Goal: Task Accomplishment & Management: Complete application form

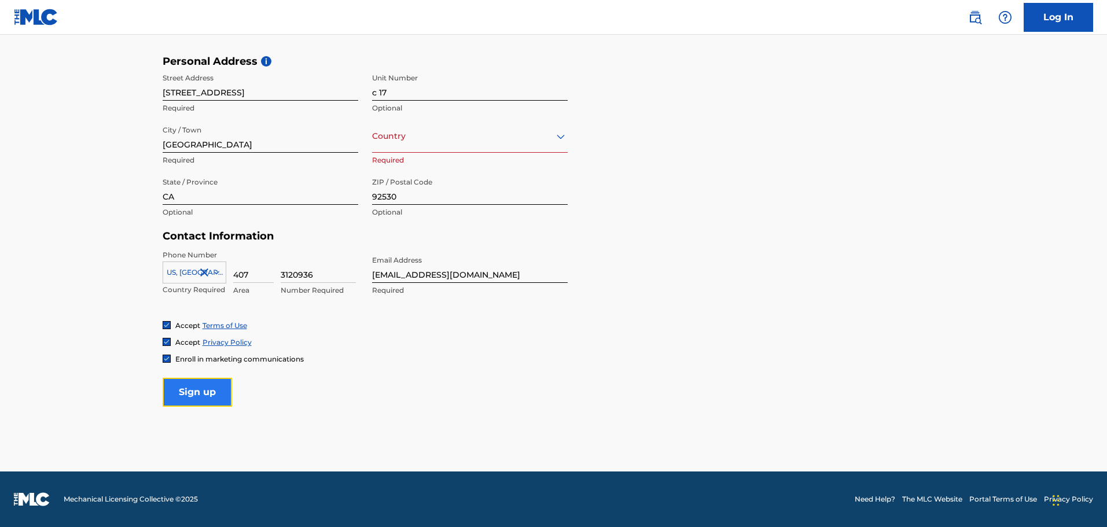
click at [192, 395] on input "Sign up" at bounding box center [197, 392] width 69 height 29
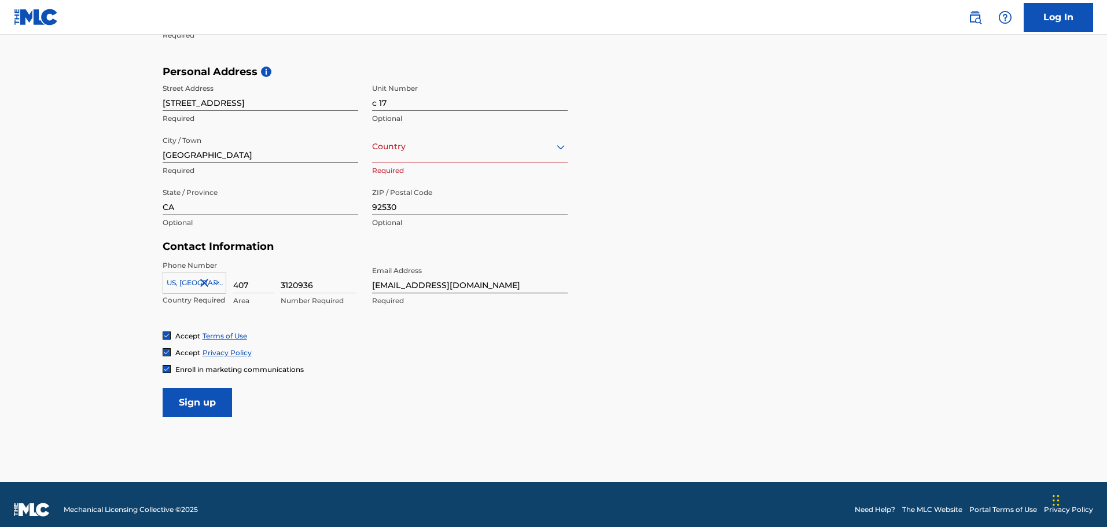
scroll to position [378, 0]
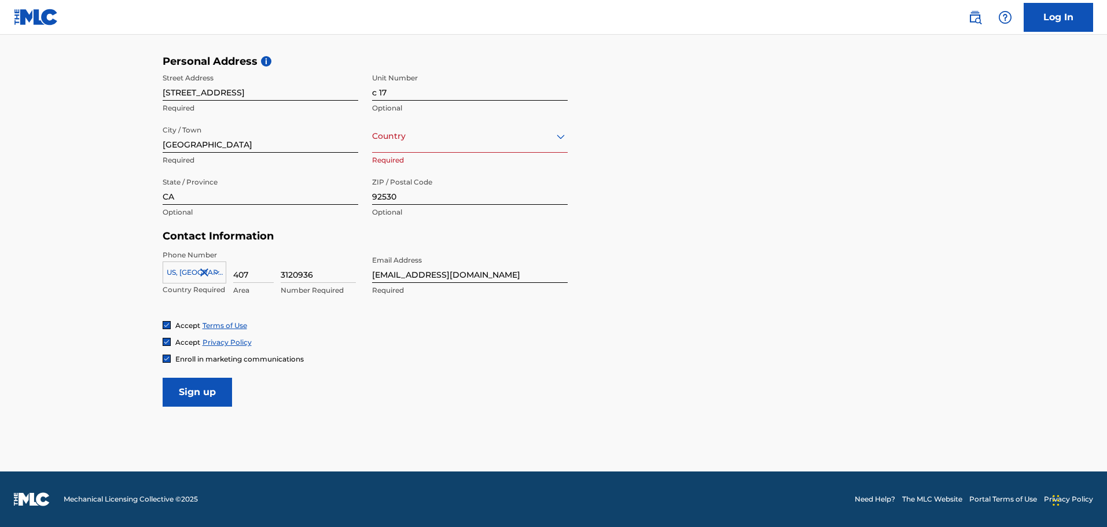
click at [443, 146] on div "Country" at bounding box center [470, 136] width 196 height 33
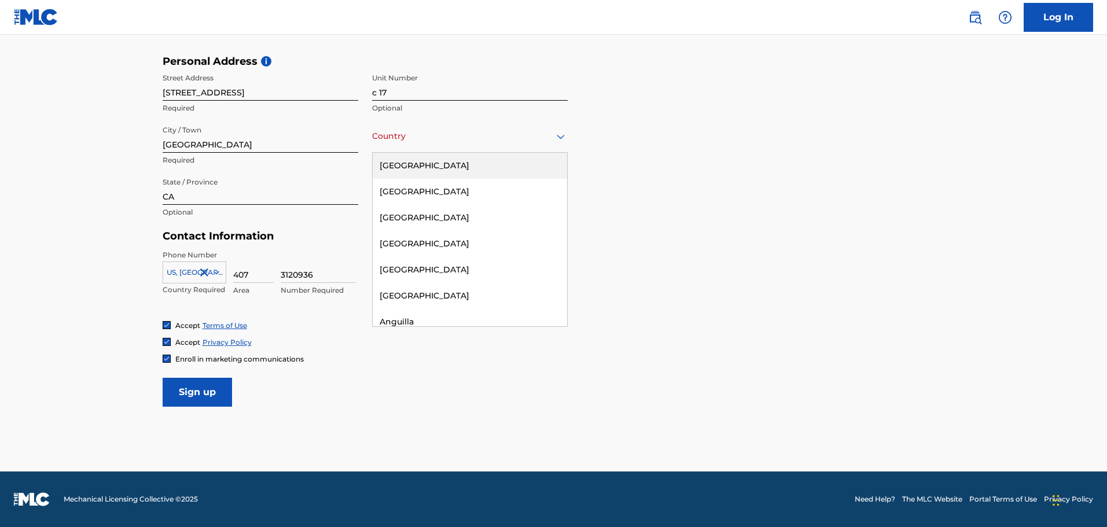
click at [433, 161] on div "[GEOGRAPHIC_DATA]" at bounding box center [470, 166] width 194 height 26
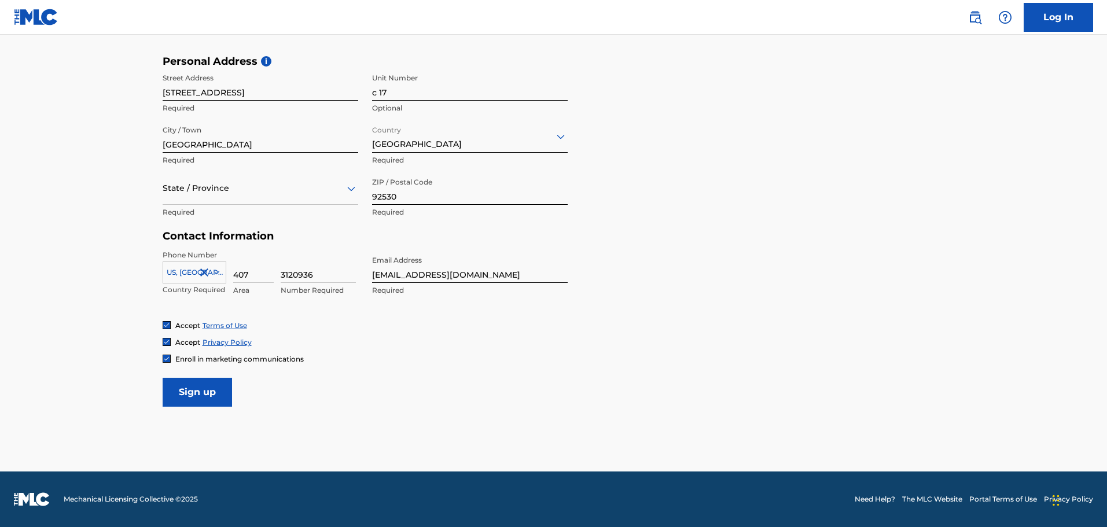
click at [300, 189] on div at bounding box center [261, 188] width 196 height 14
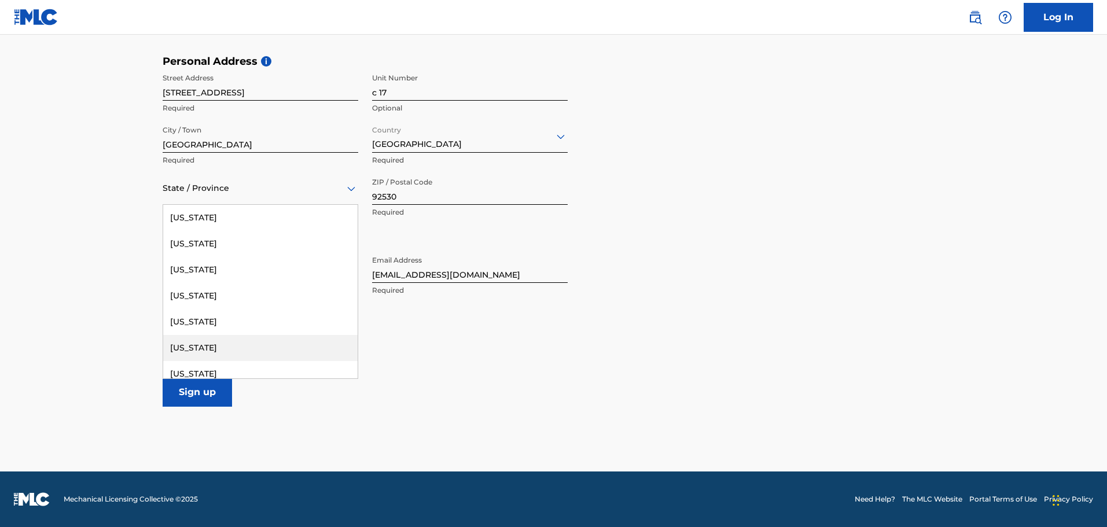
click at [216, 345] on div "[US_STATE]" at bounding box center [260, 348] width 194 height 26
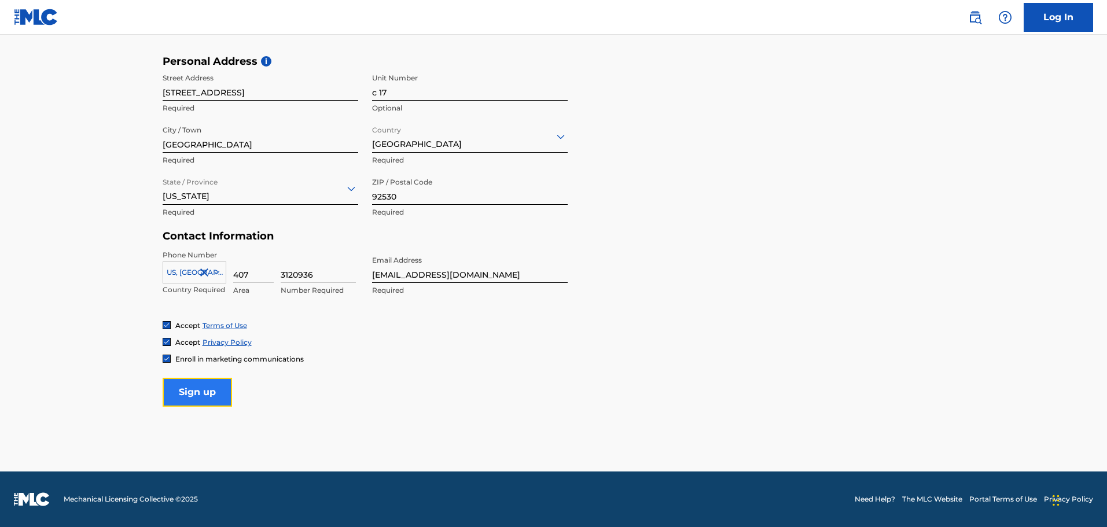
click at [205, 396] on input "Sign up" at bounding box center [197, 392] width 69 height 29
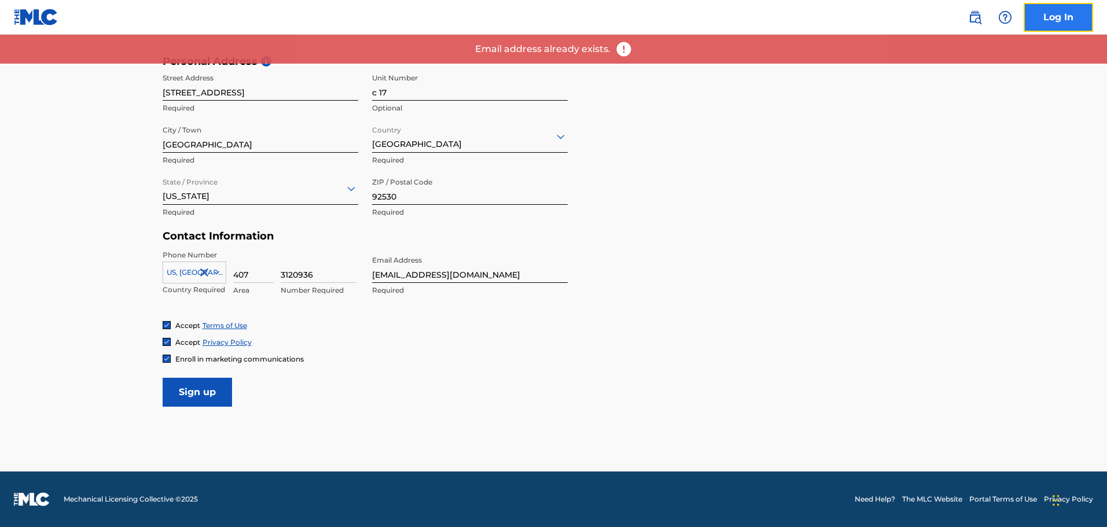
click at [1044, 13] on link "Log In" at bounding box center [1058, 17] width 69 height 29
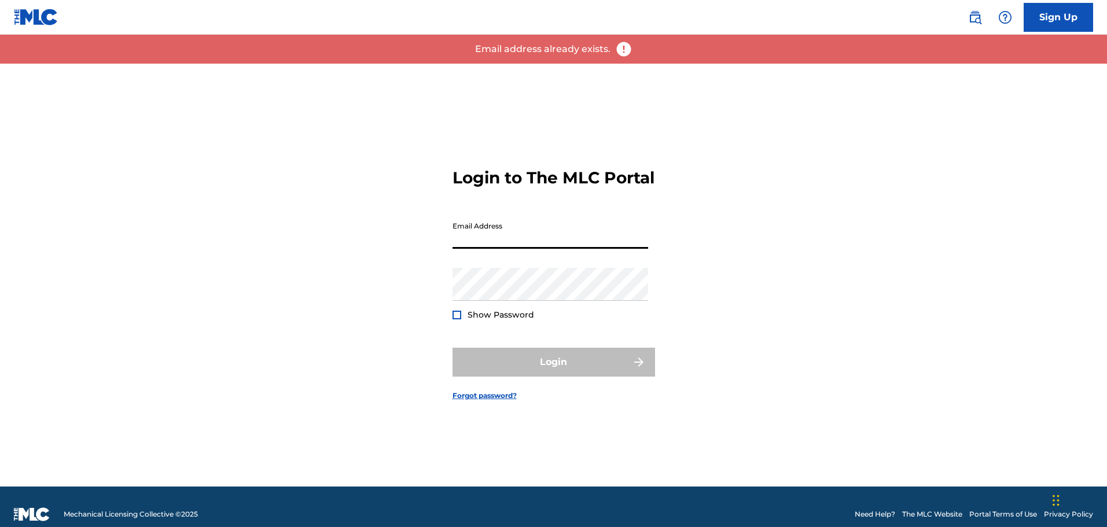
click at [515, 247] on input "Email Address" at bounding box center [550, 232] width 196 height 33
type input "[EMAIL_ADDRESS][DOMAIN_NAME]"
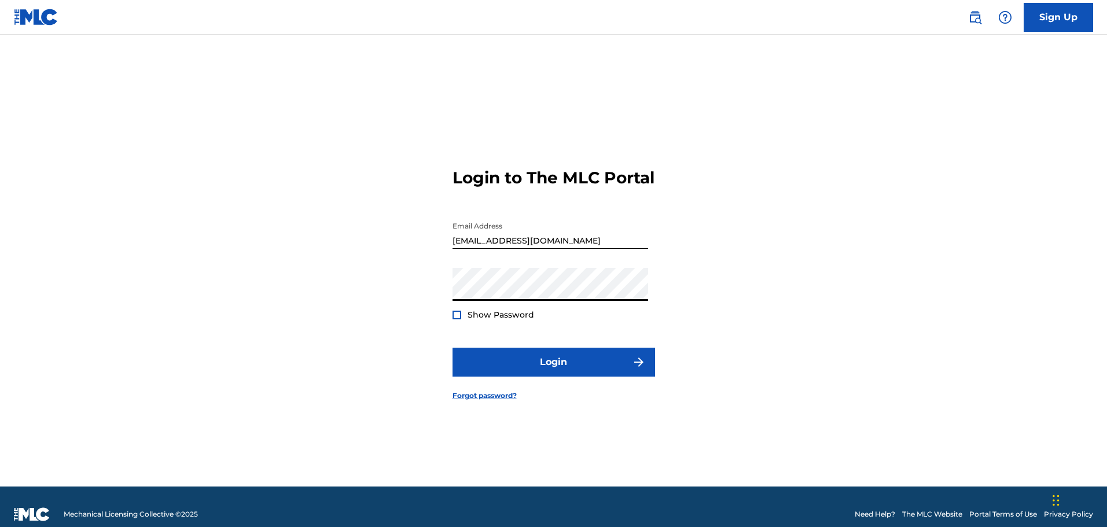
click at [454, 319] on div at bounding box center [456, 315] width 9 height 9
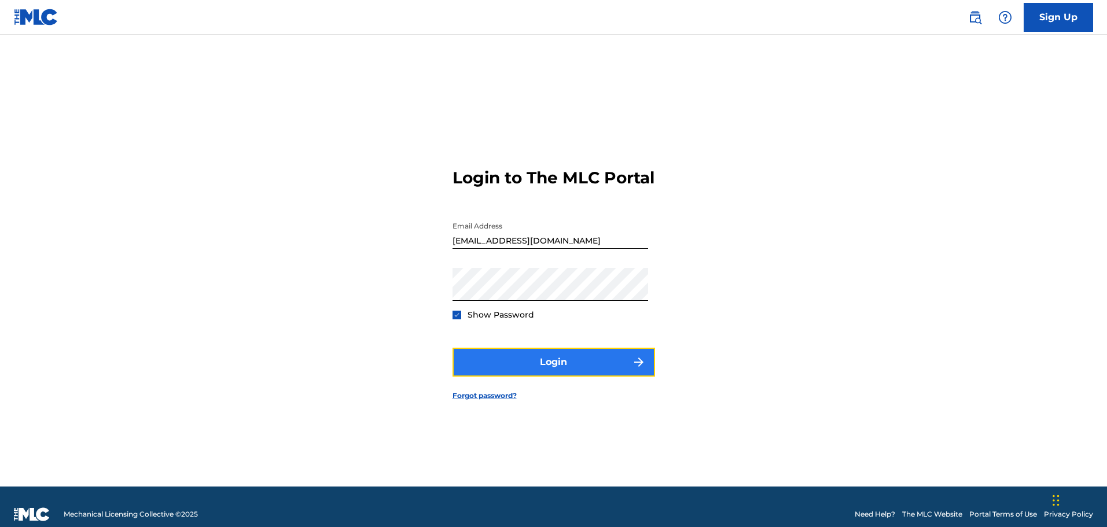
click at [522, 370] on button "Login" at bounding box center [553, 362] width 203 height 29
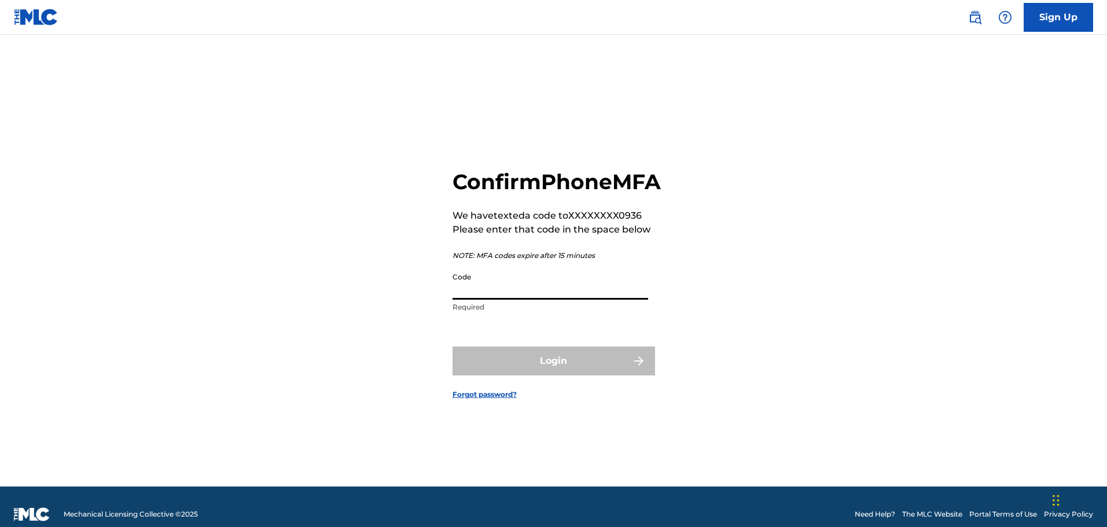
click at [533, 300] on input "Code" at bounding box center [550, 283] width 196 height 33
type input "715537"
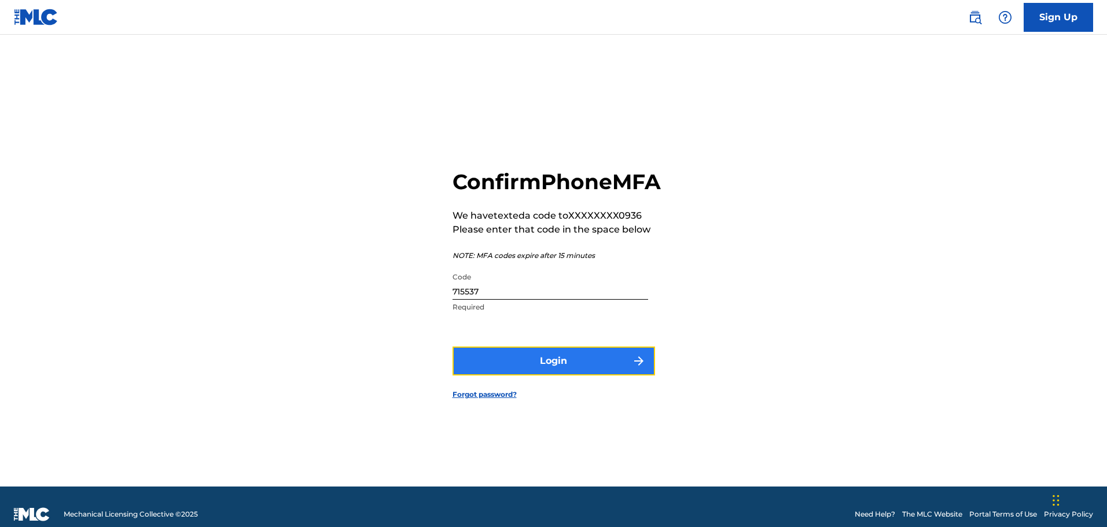
click at [542, 376] on button "Login" at bounding box center [553, 361] width 203 height 29
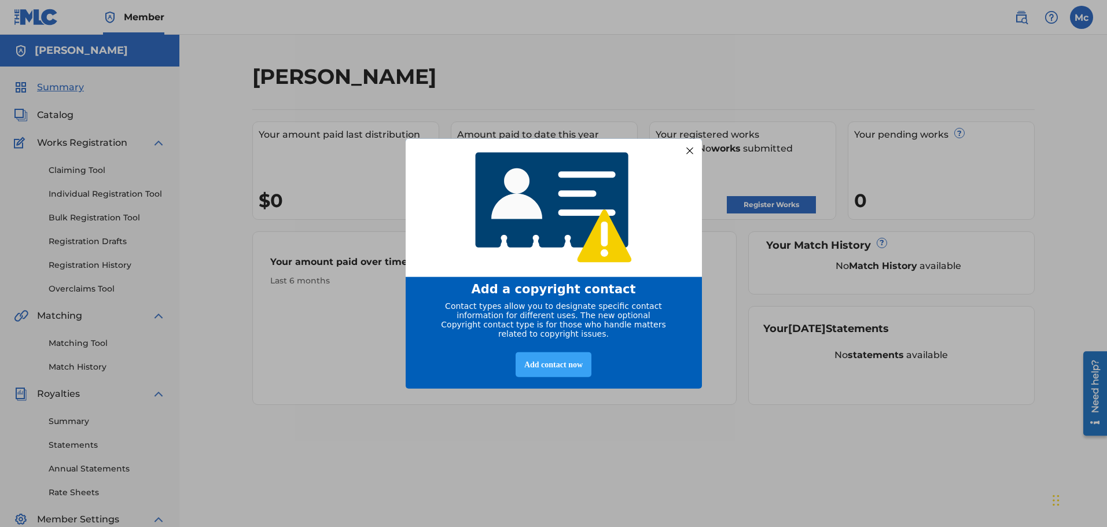
click at [552, 370] on div "Add contact now" at bounding box center [554, 364] width 76 height 25
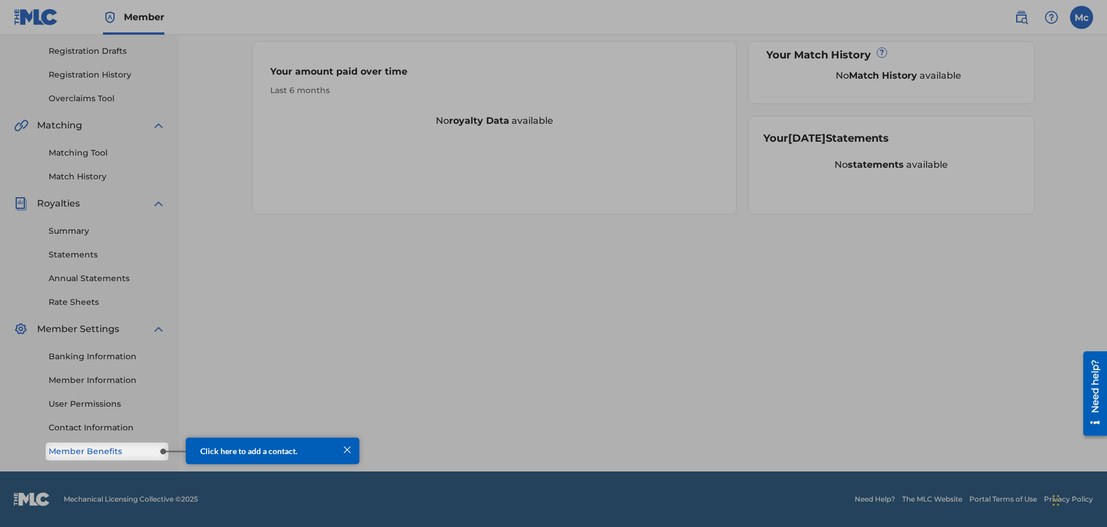
click at [115, 455] on link "Member Benefits" at bounding box center [107, 452] width 117 height 12
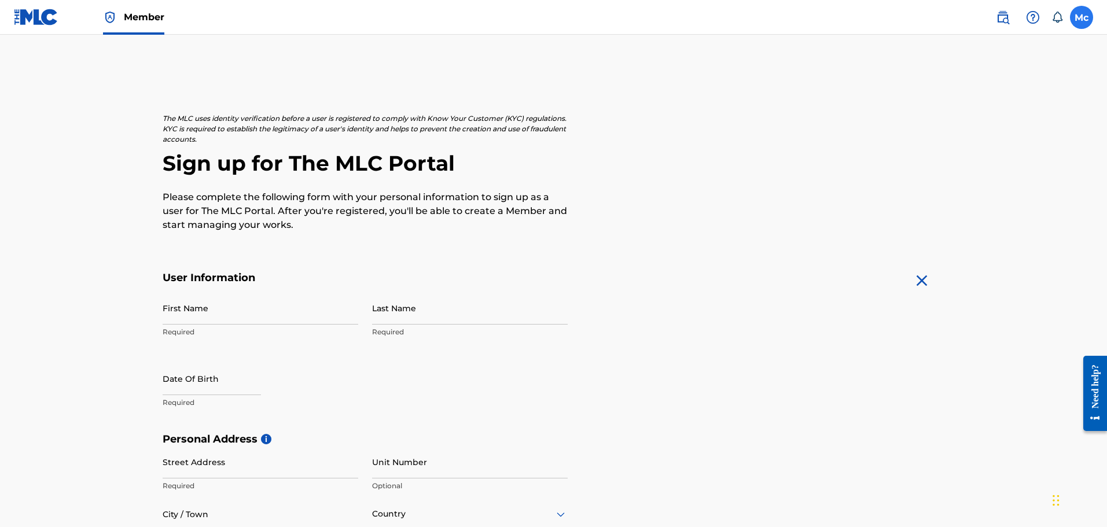
click at [1087, 20] on label at bounding box center [1081, 17] width 23 height 23
click at [1081, 17] on input "Mc [PERSON_NAME] [EMAIL_ADDRESS][DOMAIN_NAME] Notification Preferences Profile …" at bounding box center [1081, 17] width 0 height 0
click at [974, 142] on link "Profile" at bounding box center [967, 144] width 23 height 10
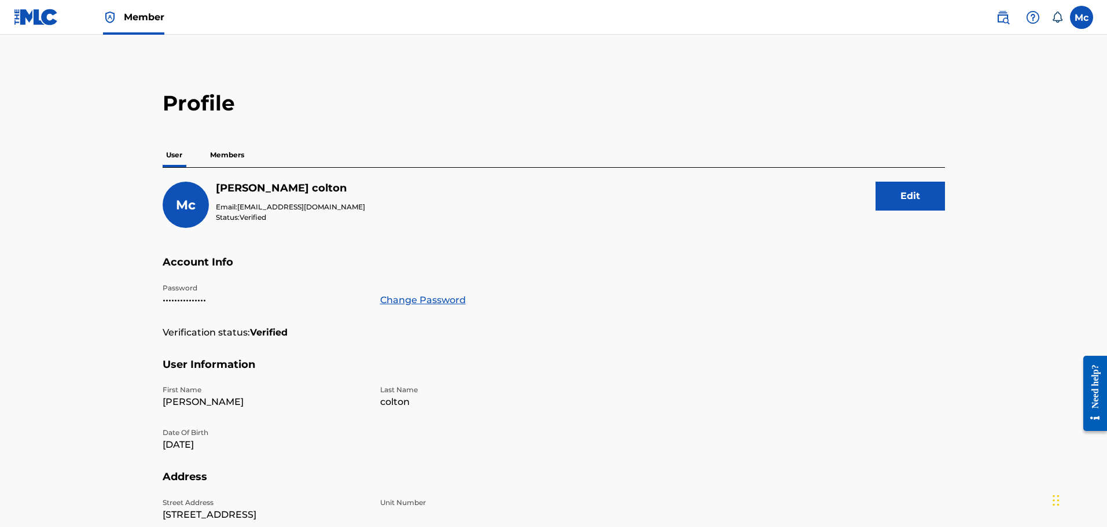
click at [235, 156] on p "Members" at bounding box center [227, 155] width 41 height 24
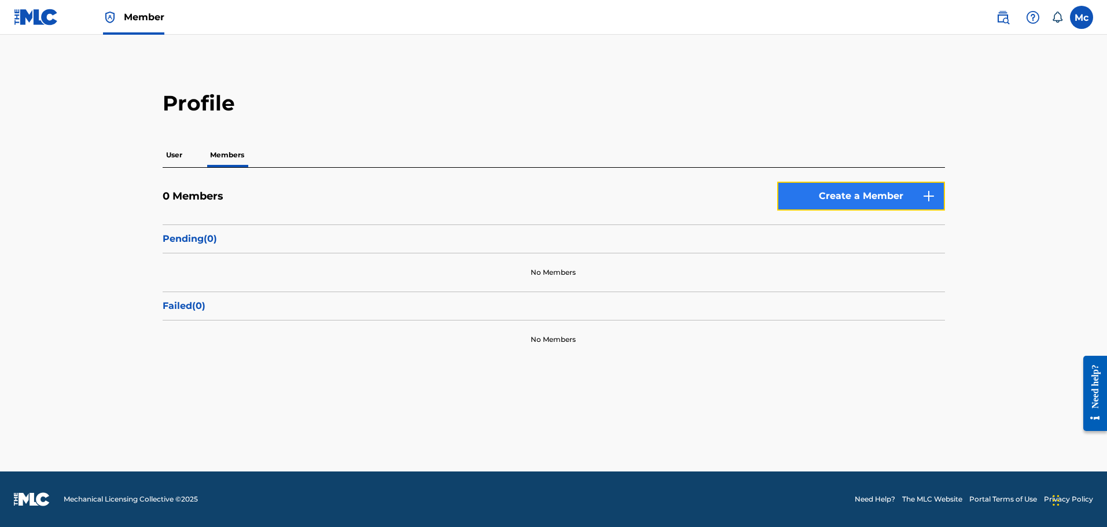
click at [839, 198] on link "Create a Member" at bounding box center [861, 196] width 168 height 29
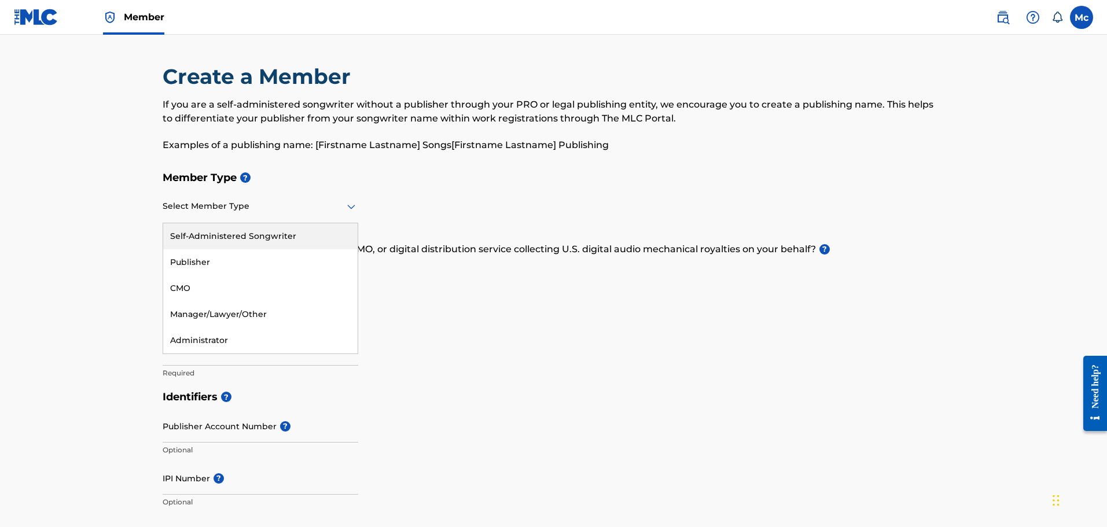
click at [345, 203] on icon at bounding box center [351, 207] width 14 height 14
click at [275, 231] on div "Self-Administered Songwriter" at bounding box center [260, 236] width 194 height 26
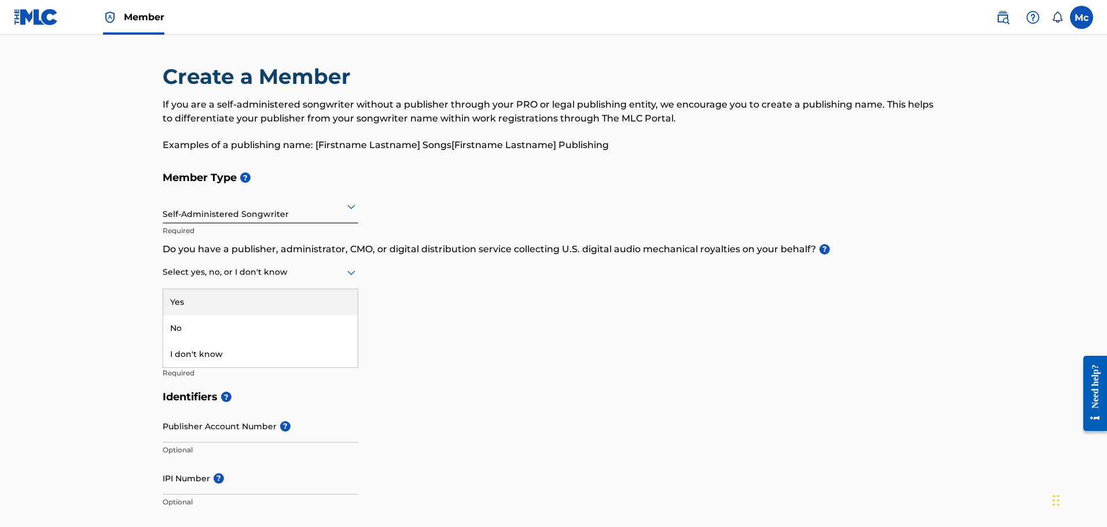
click at [306, 270] on div at bounding box center [261, 272] width 196 height 14
click at [282, 297] on div "Yes" at bounding box center [260, 302] width 194 height 26
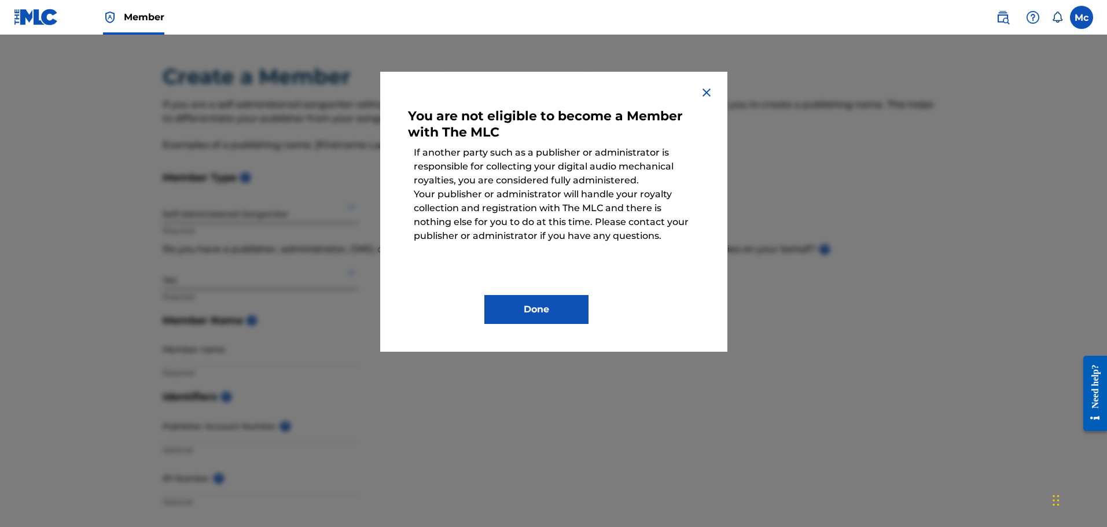
click at [710, 88] on img at bounding box center [707, 93] width 14 height 14
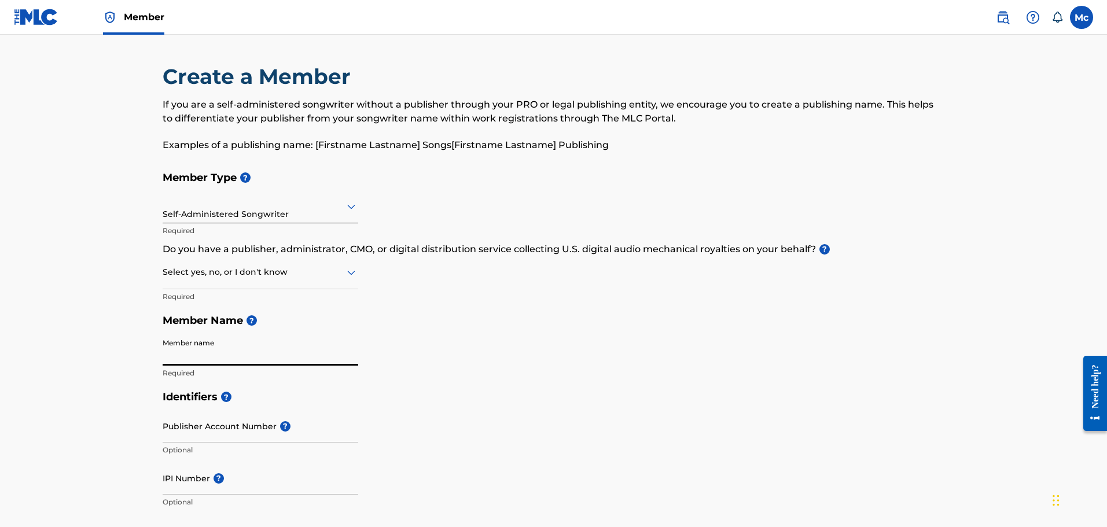
click at [259, 358] on input "Member name" at bounding box center [261, 349] width 196 height 33
type input "MICHAEL ALAN COLTON"
type input "[STREET_ADDRESS]"
type input "c 17"
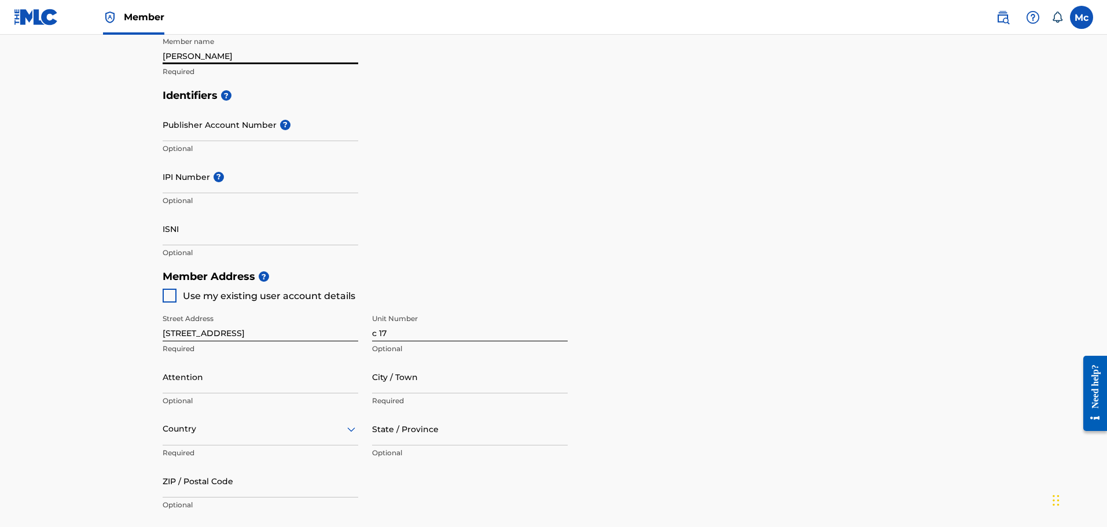
scroll to position [302, 0]
click at [299, 295] on span "Use my existing user account details" at bounding box center [269, 295] width 172 height 11
type input "[GEOGRAPHIC_DATA]"
type input "92530"
type input "407"
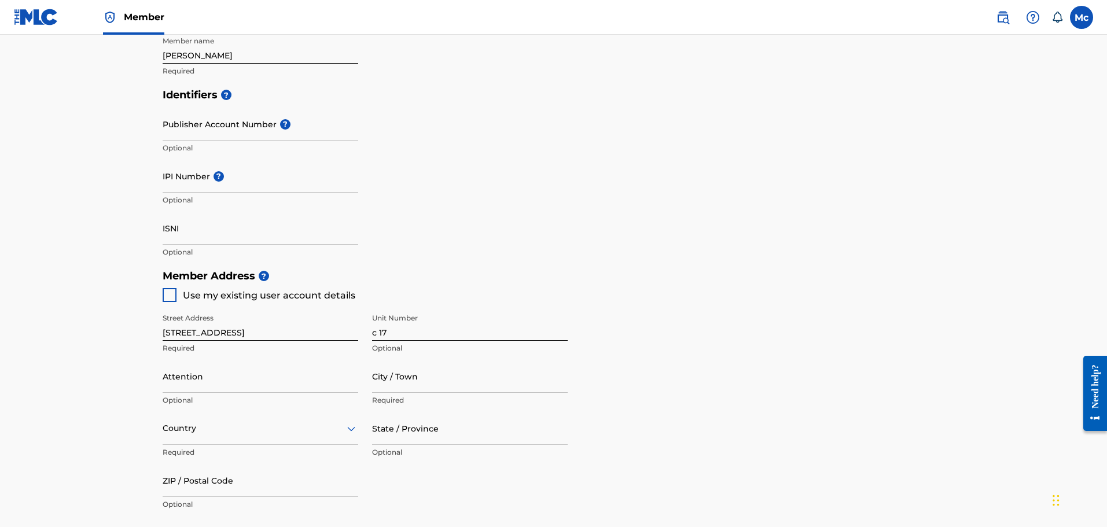
type input "3120936"
type input "[EMAIL_ADDRESS][DOMAIN_NAME]"
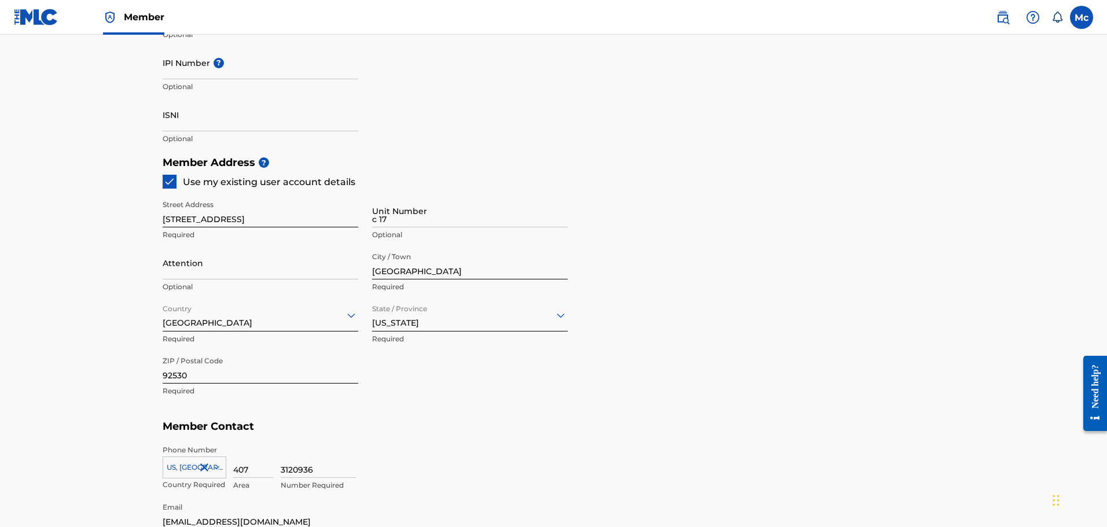
scroll to position [416, 0]
click at [315, 273] on input "Attention" at bounding box center [261, 262] width 196 height 33
type input "MICHAEL ALAN COLTON"
type input "[GEOGRAPHIC_DATA]"
type input "CA"
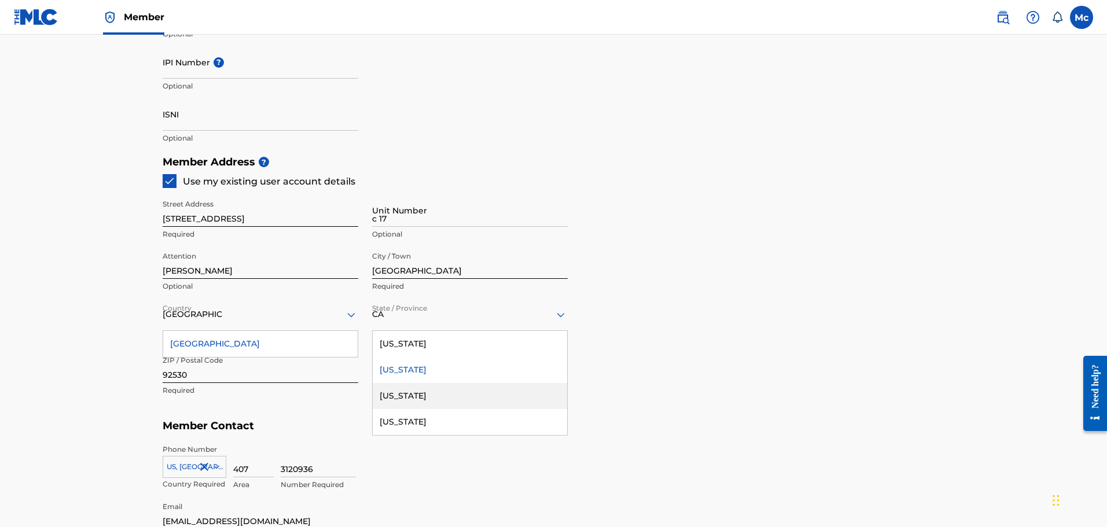
click at [702, 341] on div "Member Address ? Use my existing user account details Street Address 32000 Rive…" at bounding box center [554, 282] width 782 height 264
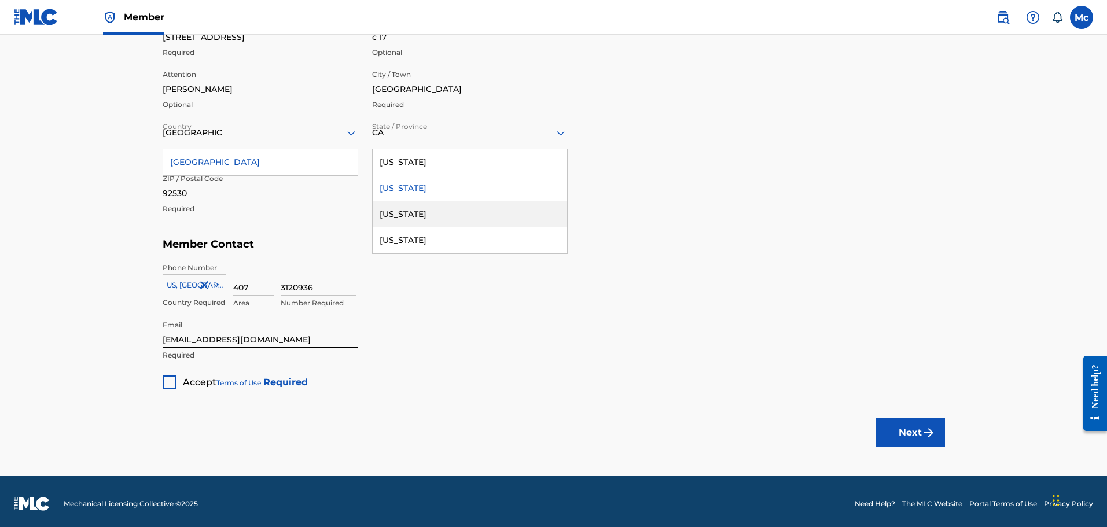
scroll to position [602, 0]
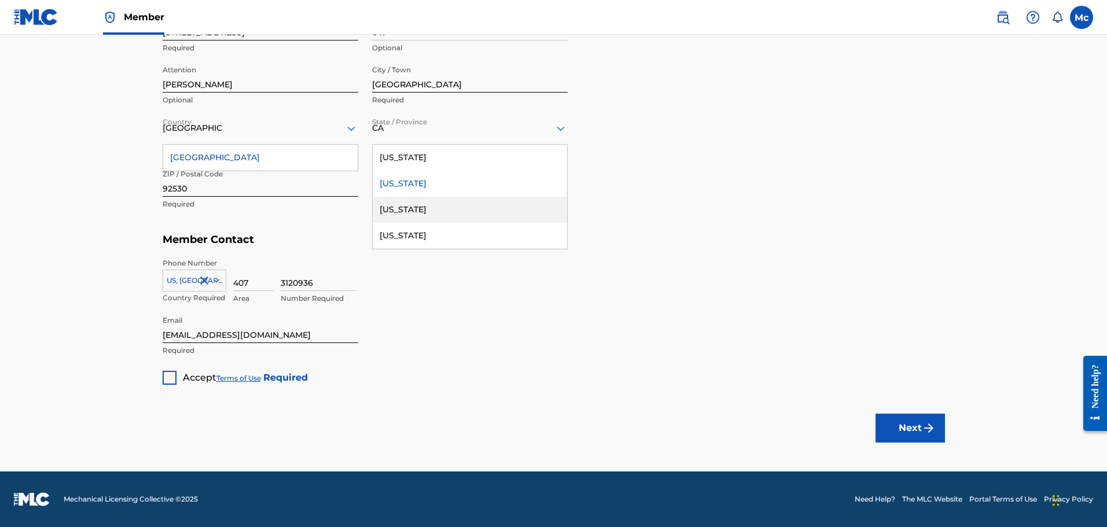
click at [170, 373] on div at bounding box center [170, 378] width 14 height 14
click at [888, 425] on button "Next" at bounding box center [909, 428] width 69 height 29
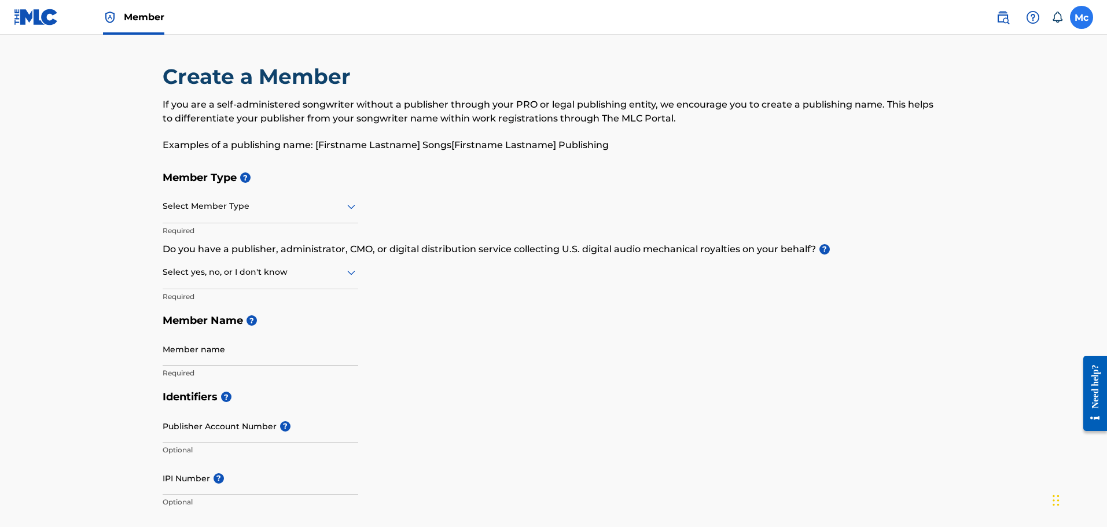
click at [1079, 19] on label at bounding box center [1081, 17] width 23 height 23
click at [1081, 17] on input "Mc Mike colton coltonproductions@gmail.com Notification Preferences Profile Log…" at bounding box center [1081, 17] width 0 height 0
click at [1033, 65] on p "Mike colton" at bounding box center [1042, 68] width 88 height 14
click at [1081, 17] on input "Mc Mike colton coltonproductions@gmail.com Notification Preferences Profile Log…" at bounding box center [1081, 17] width 0 height 0
click at [1029, 71] on p "Mike colton" at bounding box center [1042, 68] width 88 height 14
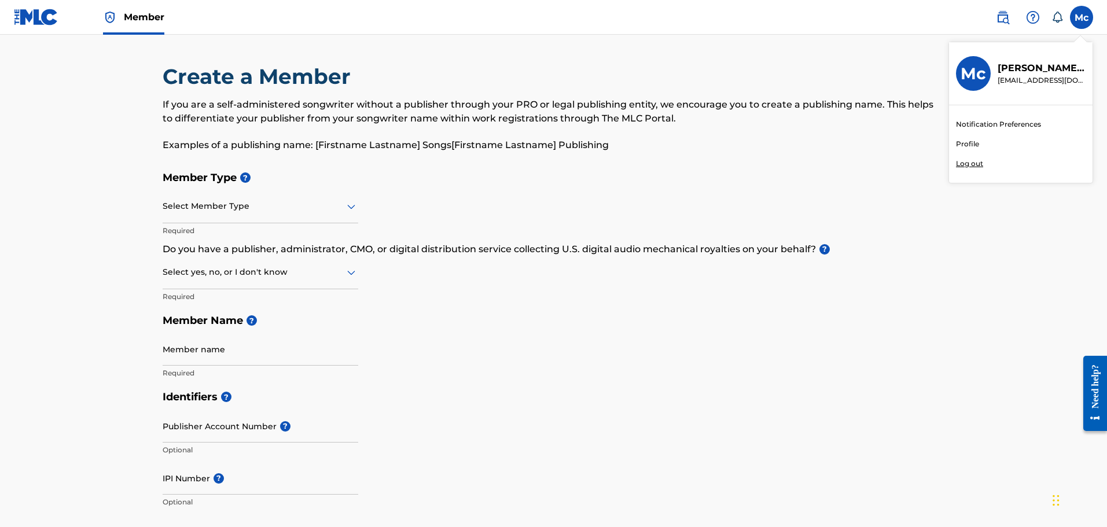
click at [1081, 17] on input "Mc Mike colton coltonproductions@gmail.com Notification Preferences Profile Log…" at bounding box center [1081, 17] width 0 height 0
click at [999, 121] on link "Notification Preferences" at bounding box center [998, 124] width 85 height 10
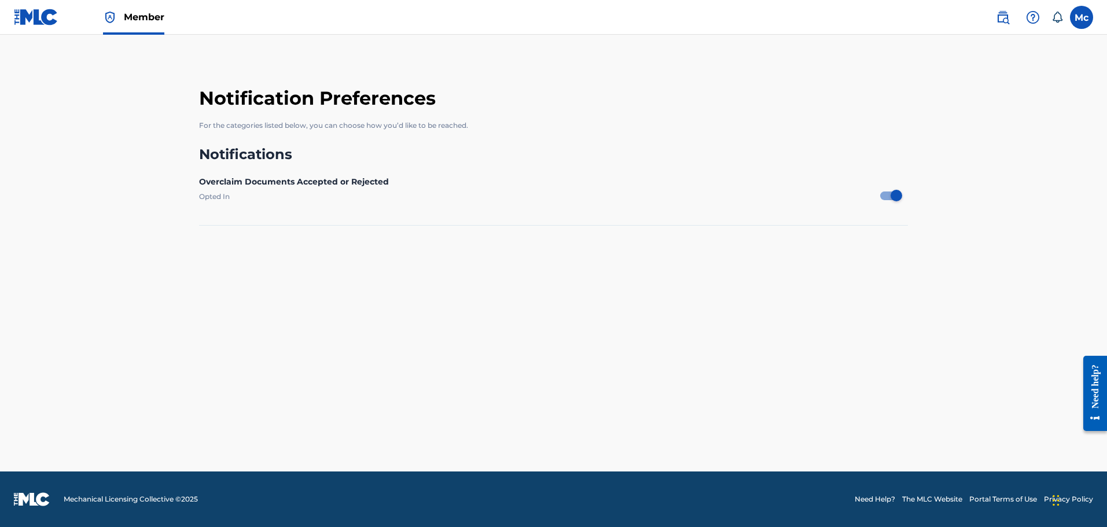
click at [138, 18] on span "Member" at bounding box center [144, 16] width 41 height 13
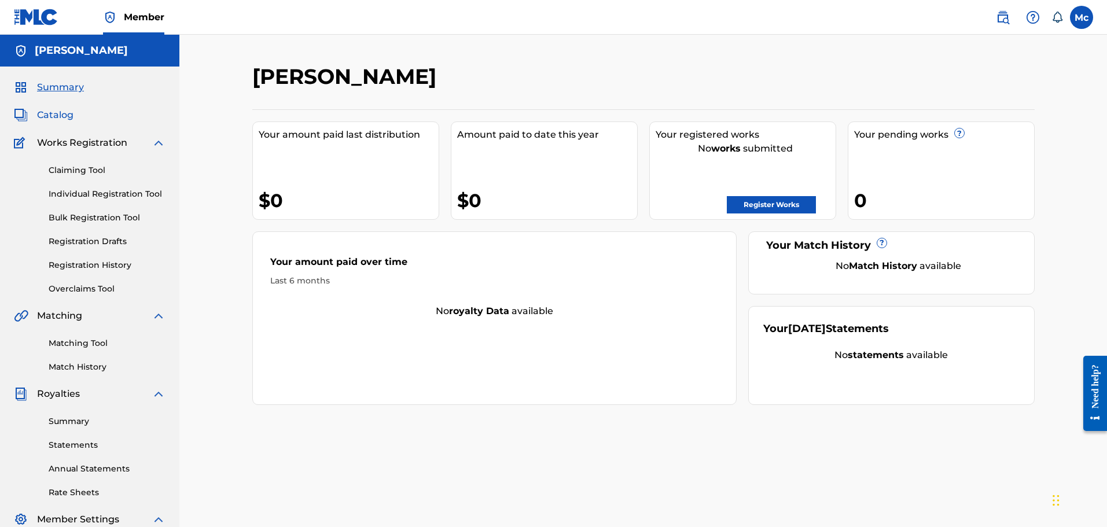
click at [61, 113] on span "Catalog" at bounding box center [55, 115] width 36 height 14
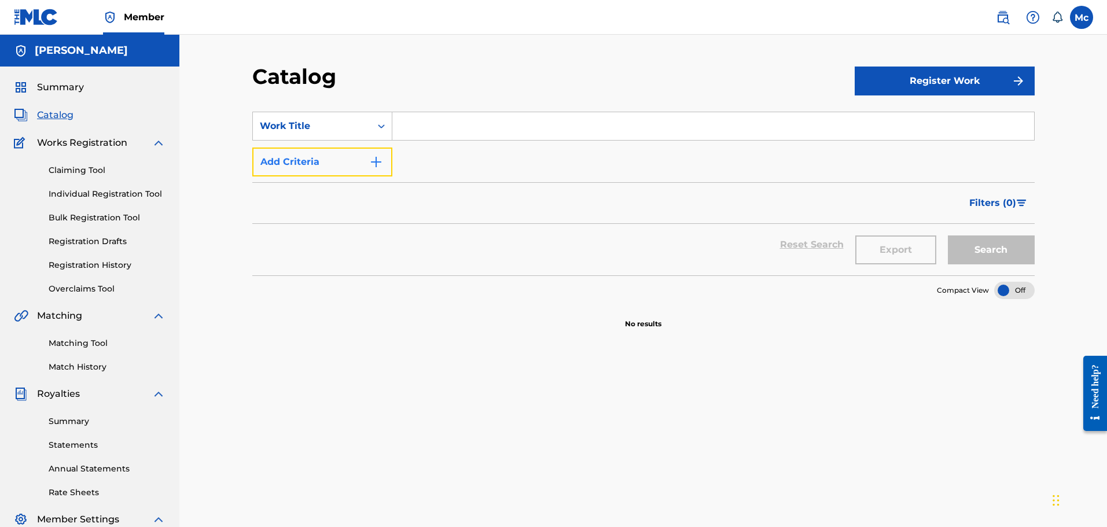
click at [371, 161] on img "Search Form" at bounding box center [376, 162] width 14 height 14
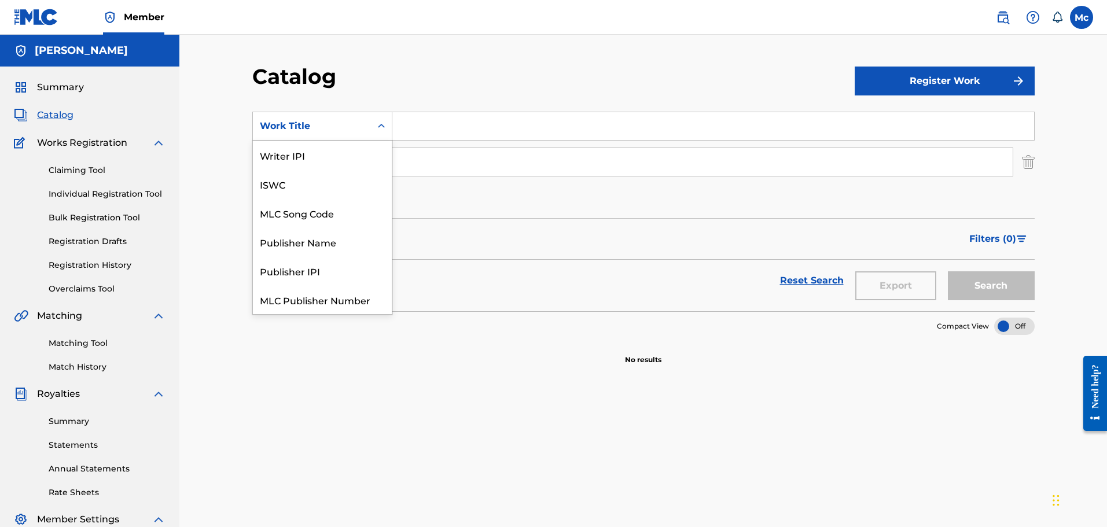
click at [384, 118] on div "Search Form" at bounding box center [381, 126] width 21 height 21
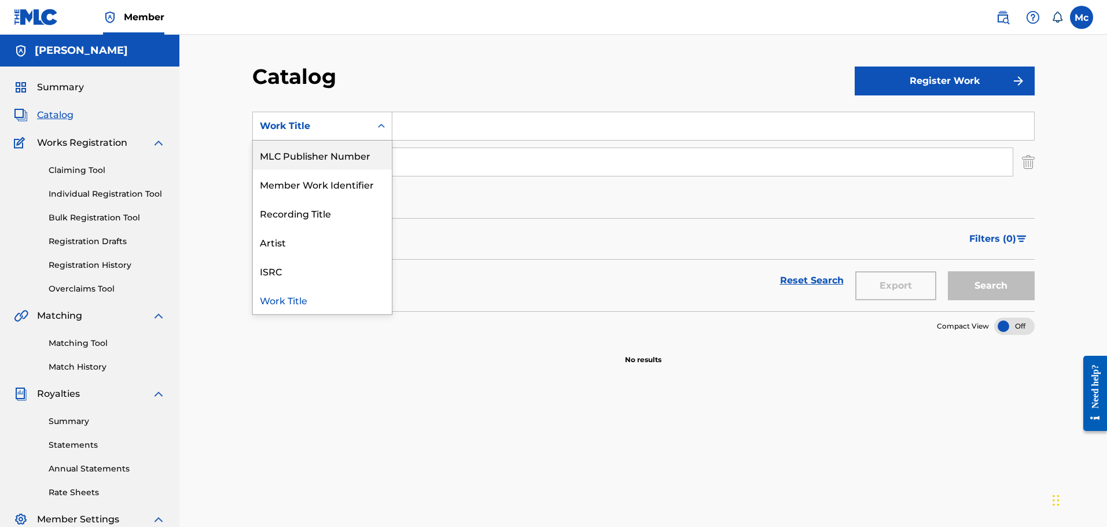
click at [355, 156] on div "MLC Publisher Number" at bounding box center [322, 155] width 139 height 29
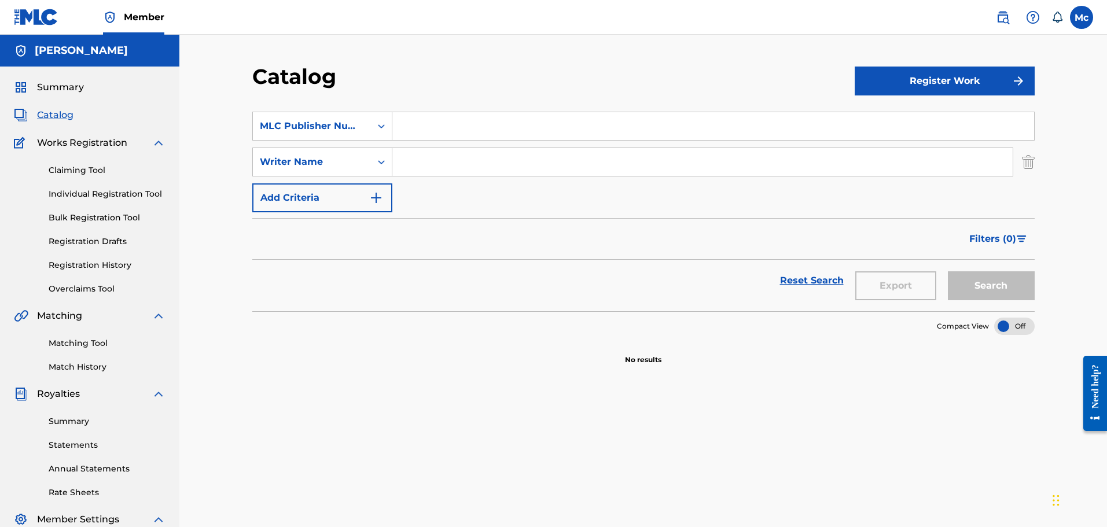
click at [439, 127] on input "Search Form" at bounding box center [713, 126] width 642 height 28
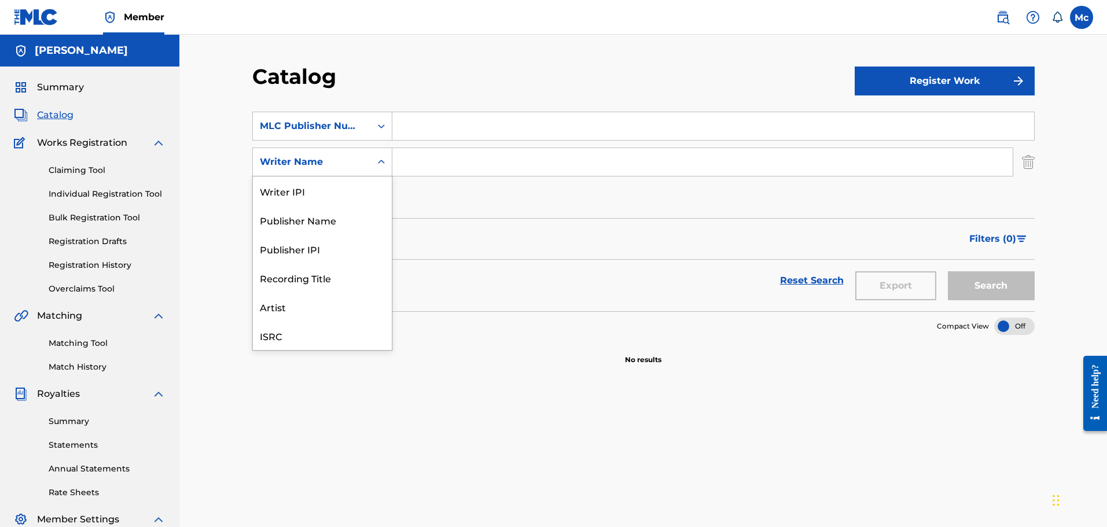
scroll to position [29, 0]
click at [356, 161] on div "Writer Name" at bounding box center [312, 162] width 104 height 14
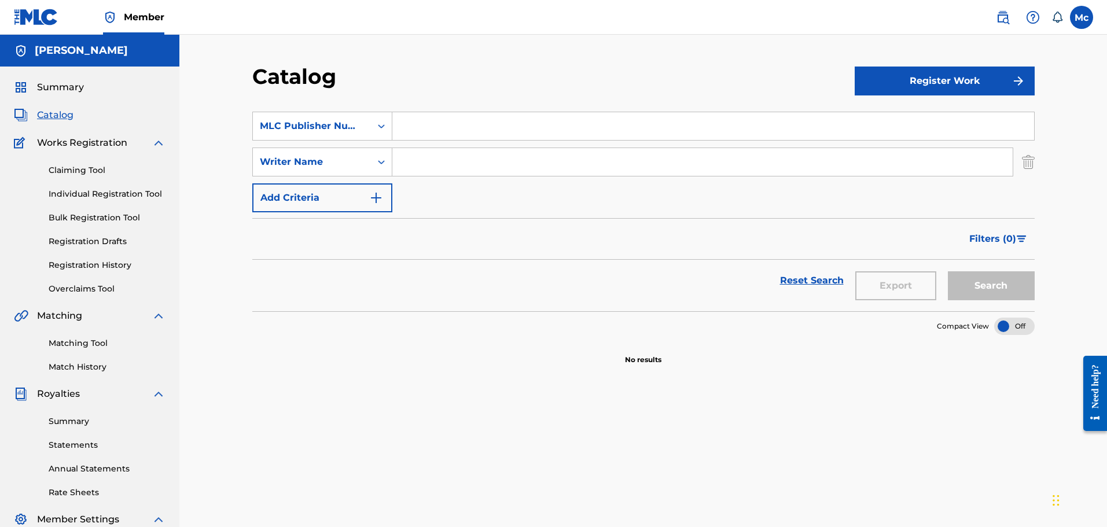
click at [428, 164] on input "Search Form" at bounding box center [702, 162] width 620 height 28
click at [468, 197] on div "SearchWithCriteria3eb3ae32-7e86-42fe-b4b8-49292b79f307 MLC Publisher Number Sea…" at bounding box center [643, 162] width 782 height 101
click at [980, 282] on button "Search" at bounding box center [991, 285] width 87 height 29
click at [448, 164] on input "MIchael A Colton" at bounding box center [702, 162] width 620 height 28
type input "MIchael Alan Colton"
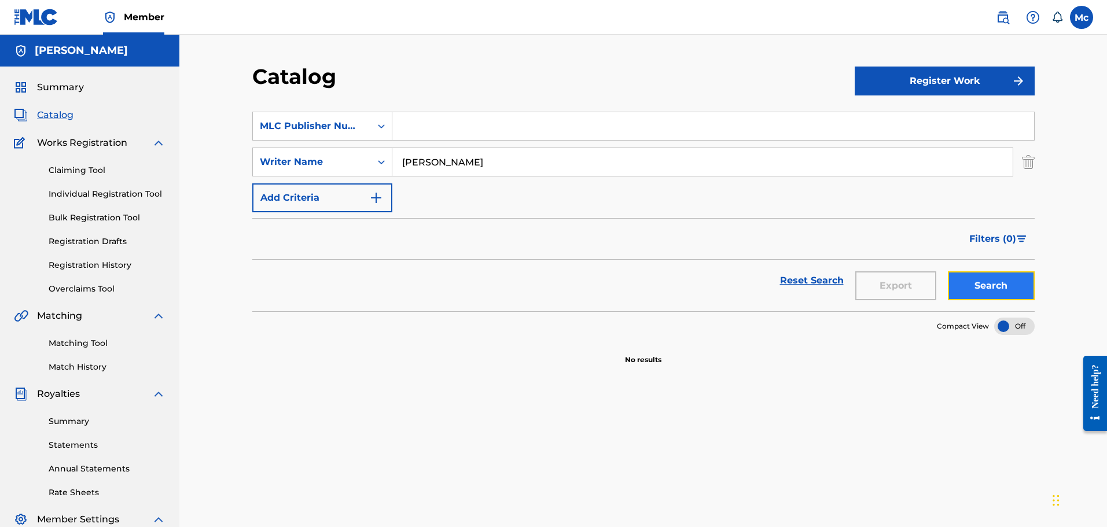
click at [1009, 289] on button "Search" at bounding box center [991, 285] width 87 height 29
drag, startPoint x: 503, startPoint y: 163, endPoint x: 392, endPoint y: 167, distance: 111.2
click at [393, 167] on input "MIchael Alan Colton" at bounding box center [702, 162] width 620 height 28
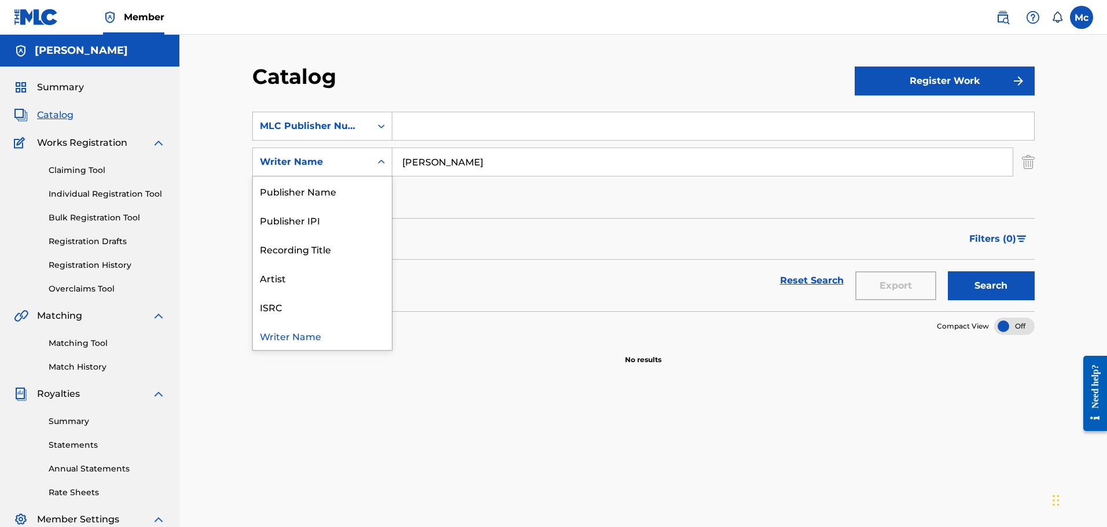
click at [381, 166] on icon "Search Form" at bounding box center [382, 162] width 12 height 12
click at [363, 190] on div "Publisher Name" at bounding box center [322, 190] width 139 height 29
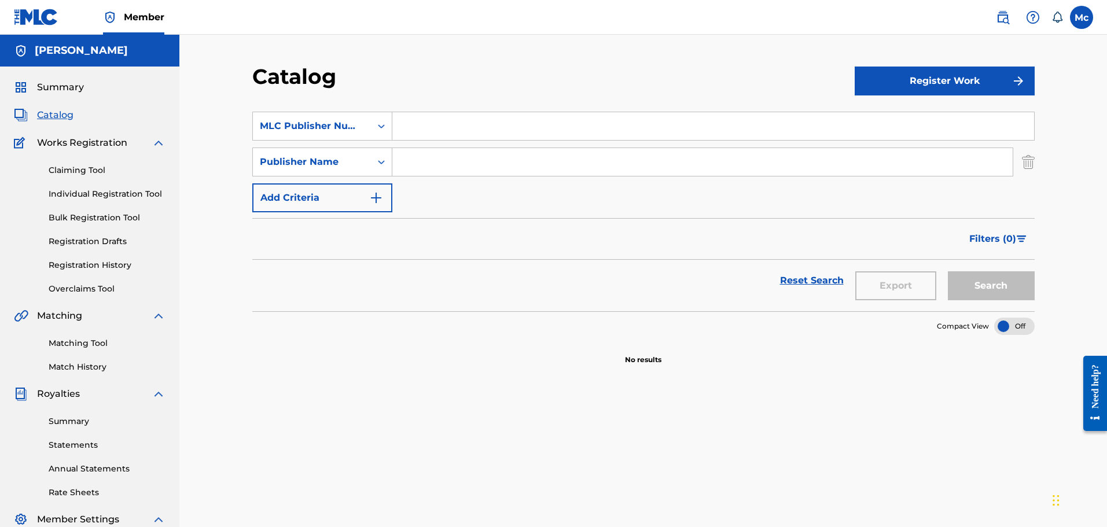
click at [455, 163] on input "Search Form" at bounding box center [702, 162] width 620 height 28
type input "Trickle Down Entertainment"
click at [981, 285] on button "Search" at bounding box center [991, 285] width 87 height 29
click at [84, 417] on link "Summary" at bounding box center [107, 421] width 117 height 12
